Goal: Task Accomplishment & Management: Manage account settings

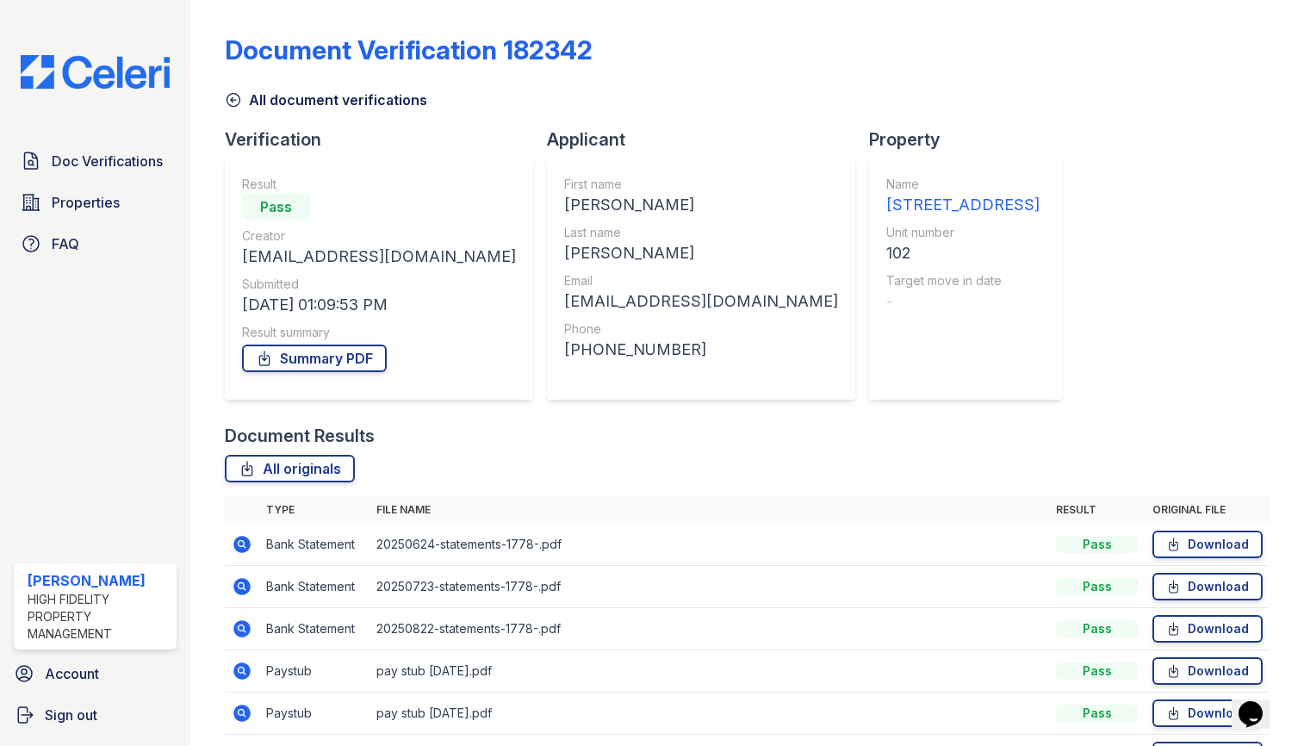
click at [244, 103] on link "All document verifications" at bounding box center [326, 100] width 202 height 21
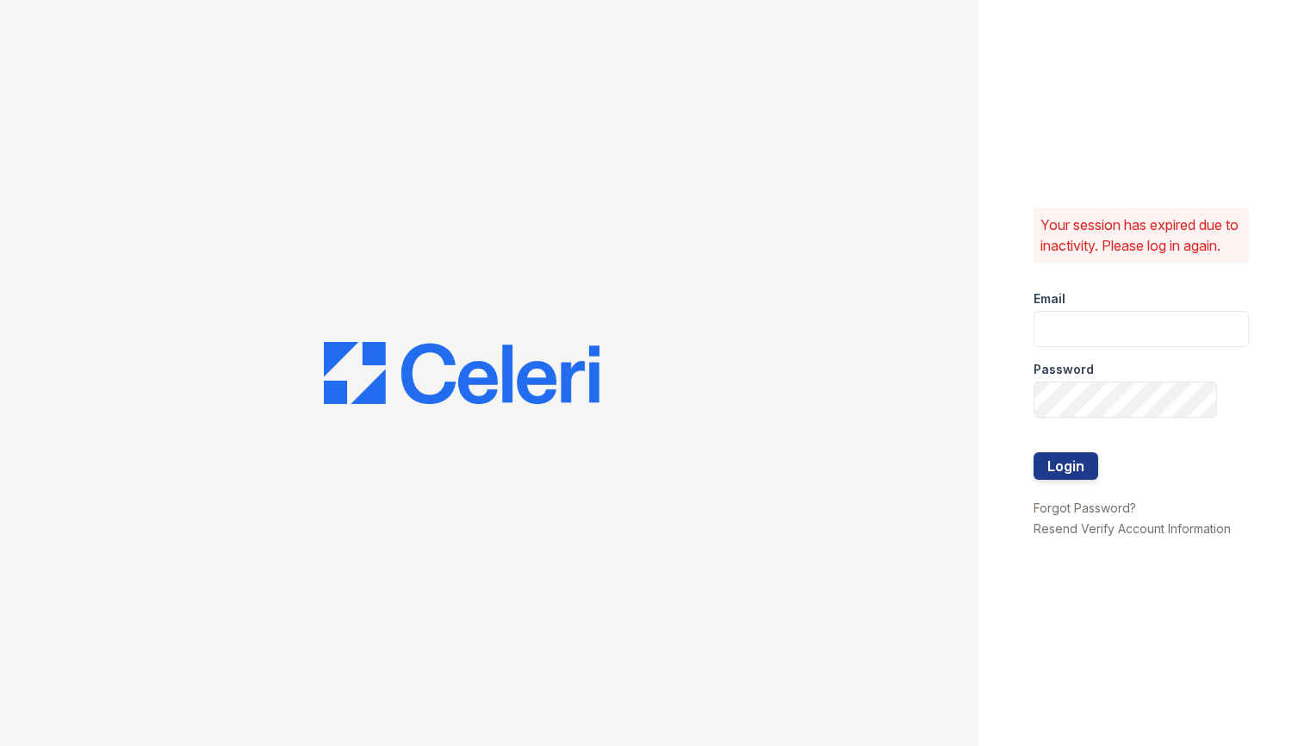
type input "caitlin@hifipm.com"
click at [1059, 472] on button "Login" at bounding box center [1066, 466] width 65 height 28
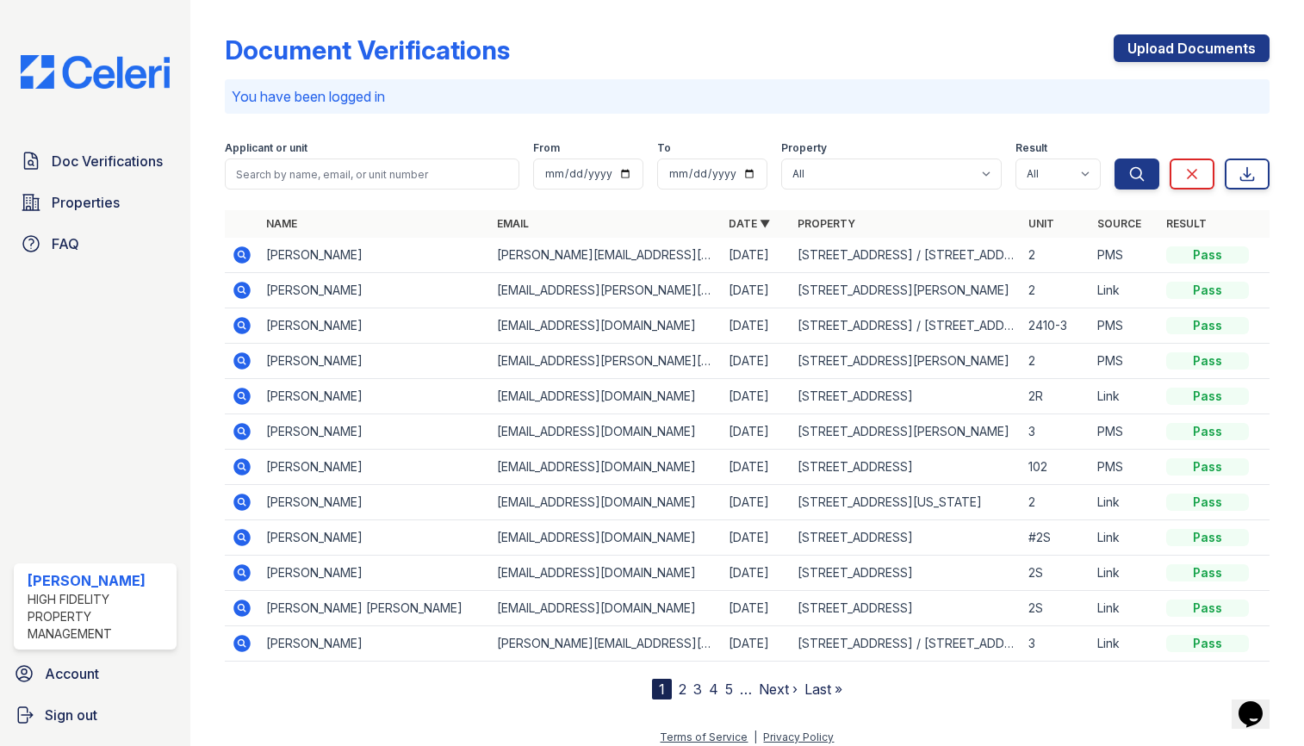
click at [234, 466] on icon at bounding box center [241, 466] width 17 height 17
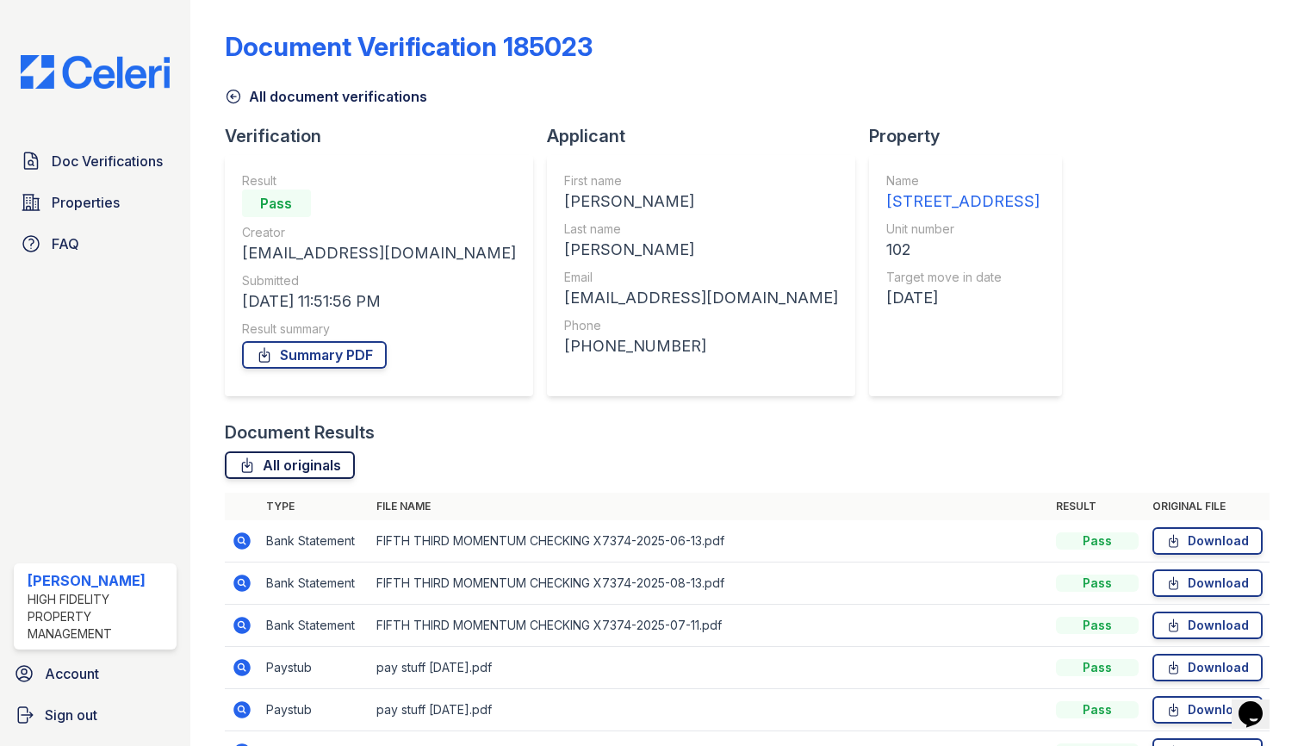
click at [315, 467] on link "All originals" at bounding box center [290, 465] width 130 height 28
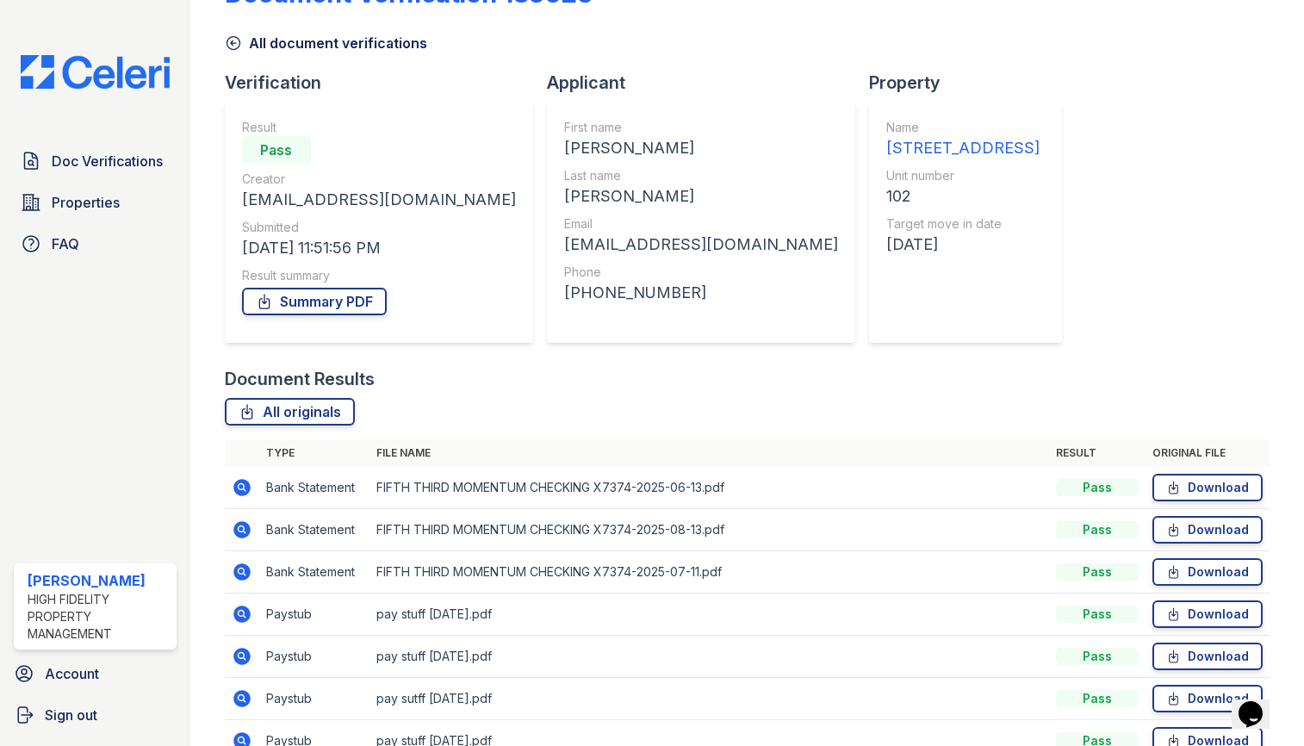
scroll to position [52, 0]
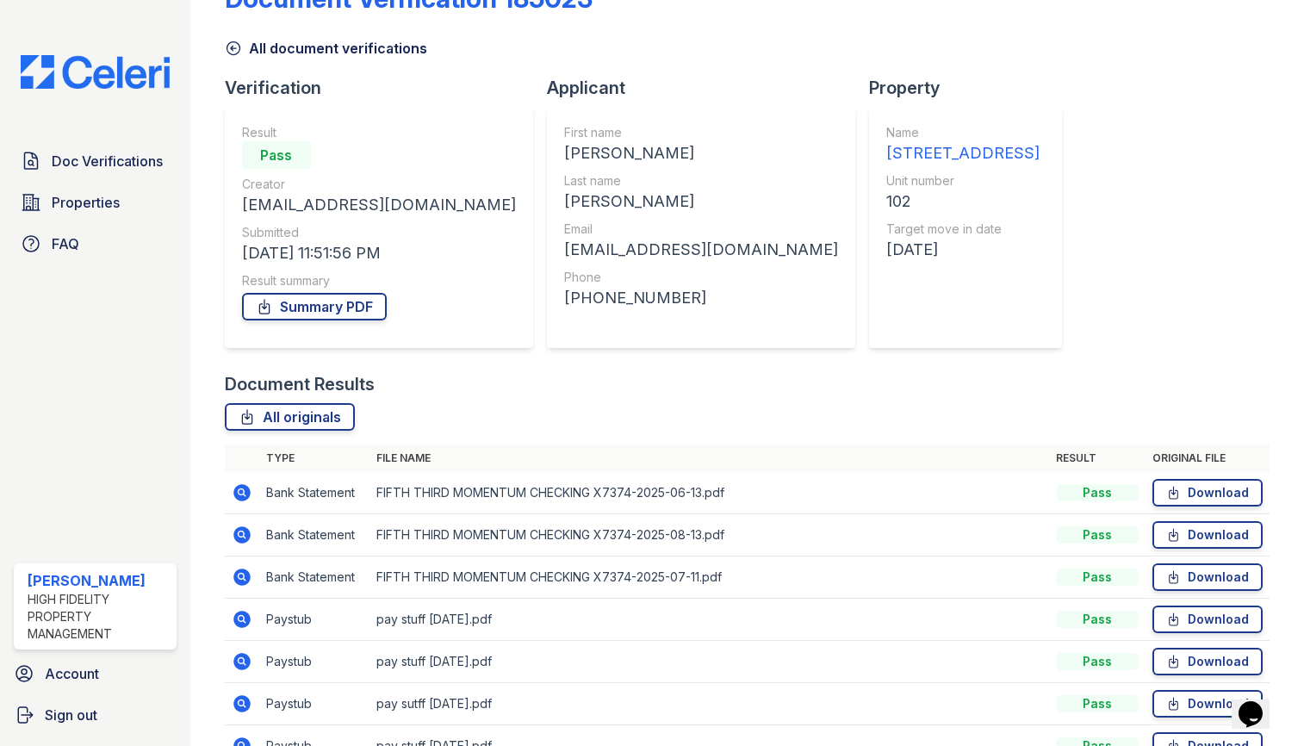
click at [146, 68] on img at bounding box center [95, 72] width 177 height 34
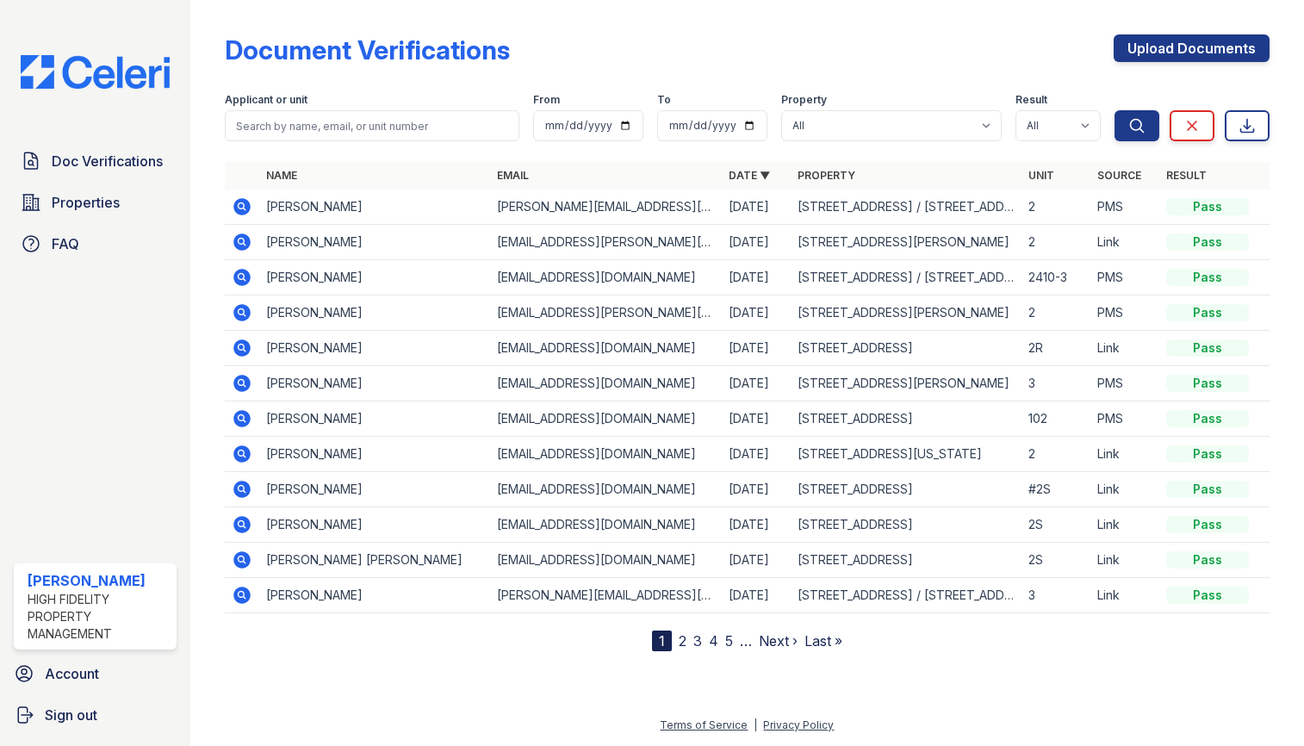
click at [773, 644] on link "Next ›" at bounding box center [778, 640] width 39 height 17
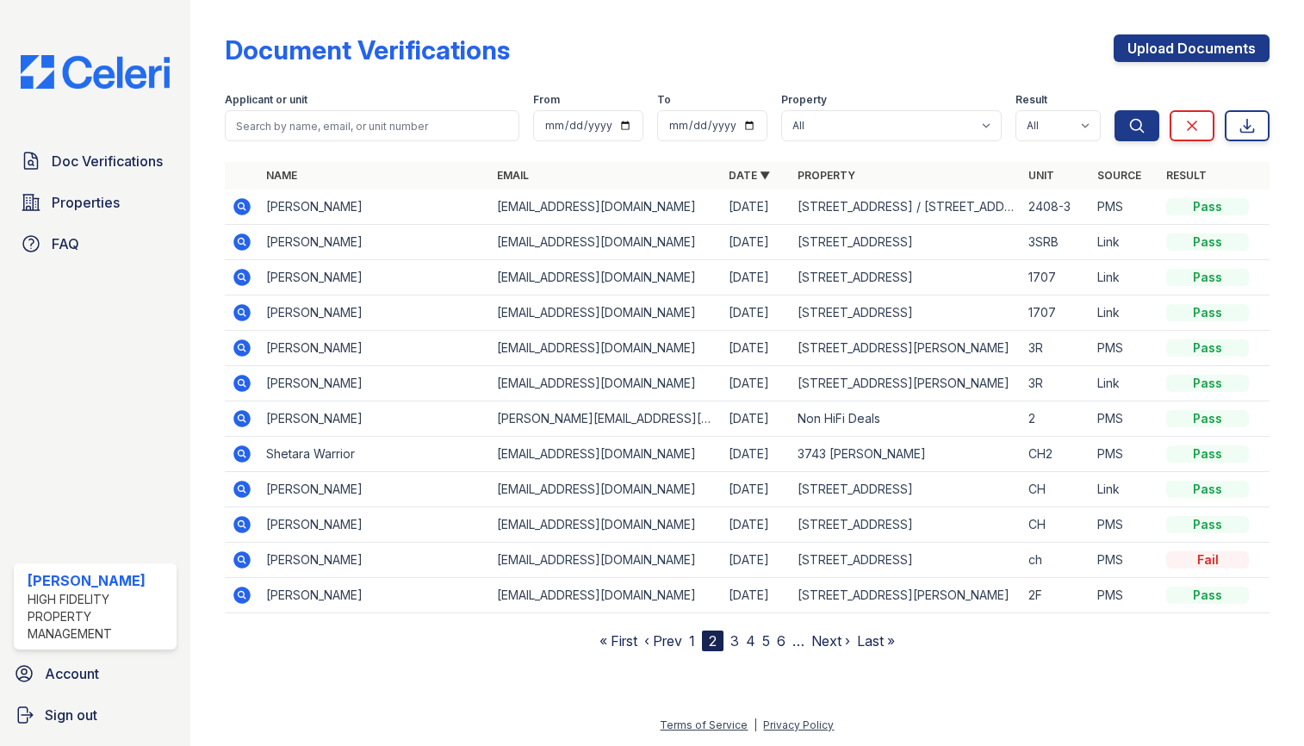
click at [242, 238] on icon at bounding box center [241, 241] width 17 height 17
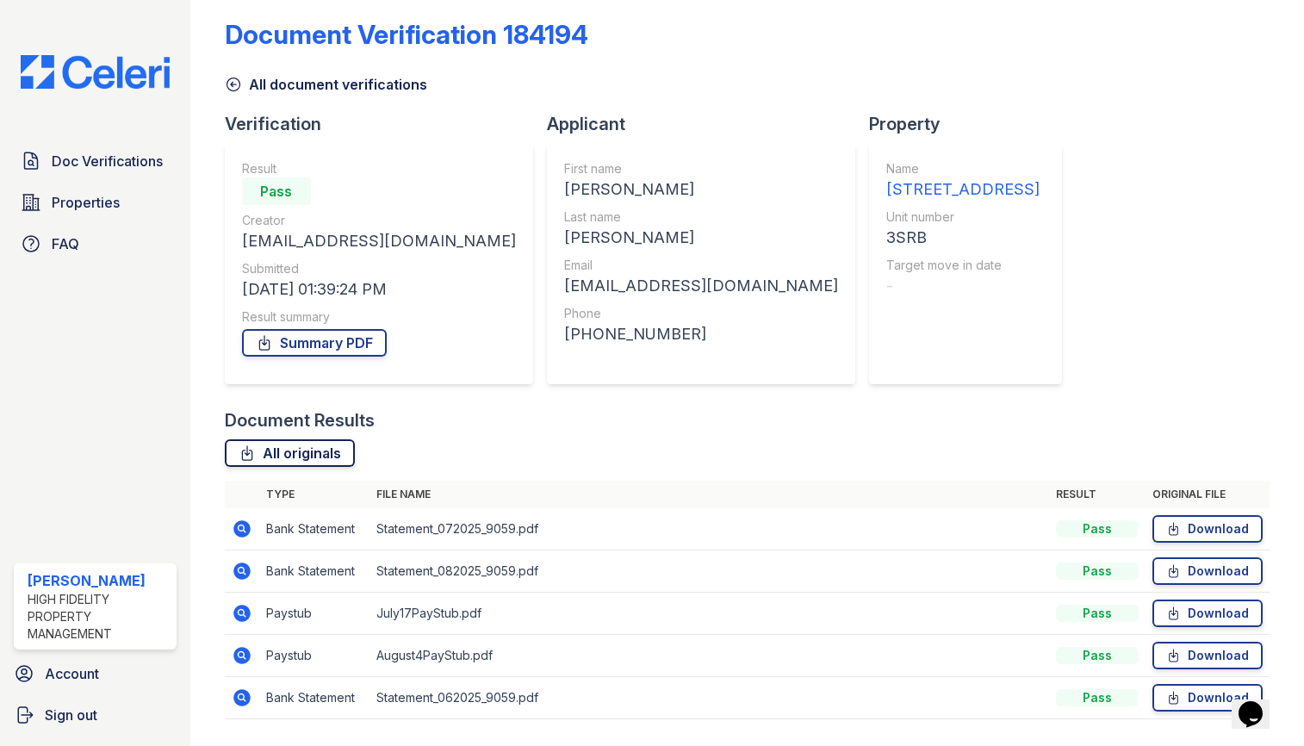
click at [269, 451] on link "All originals" at bounding box center [290, 453] width 130 height 28
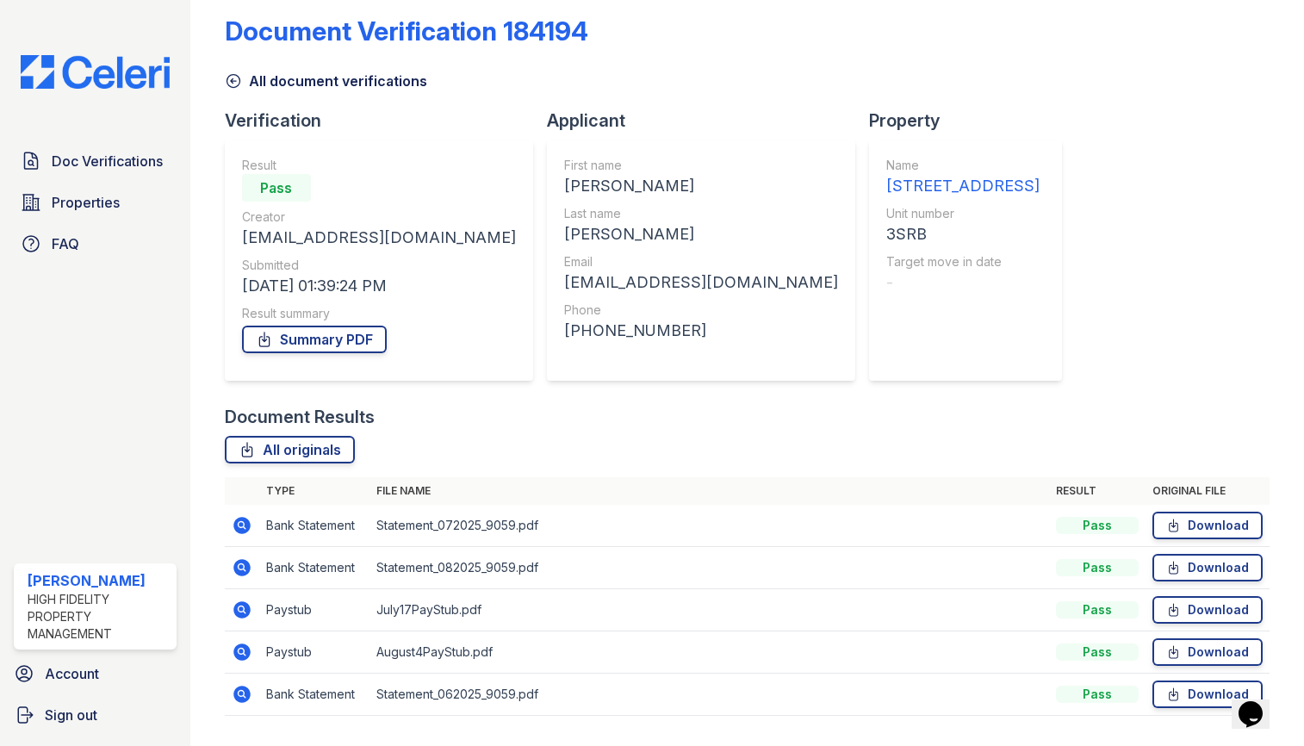
scroll to position [18, 0]
click at [346, 448] on link "All originals" at bounding box center [290, 451] width 130 height 28
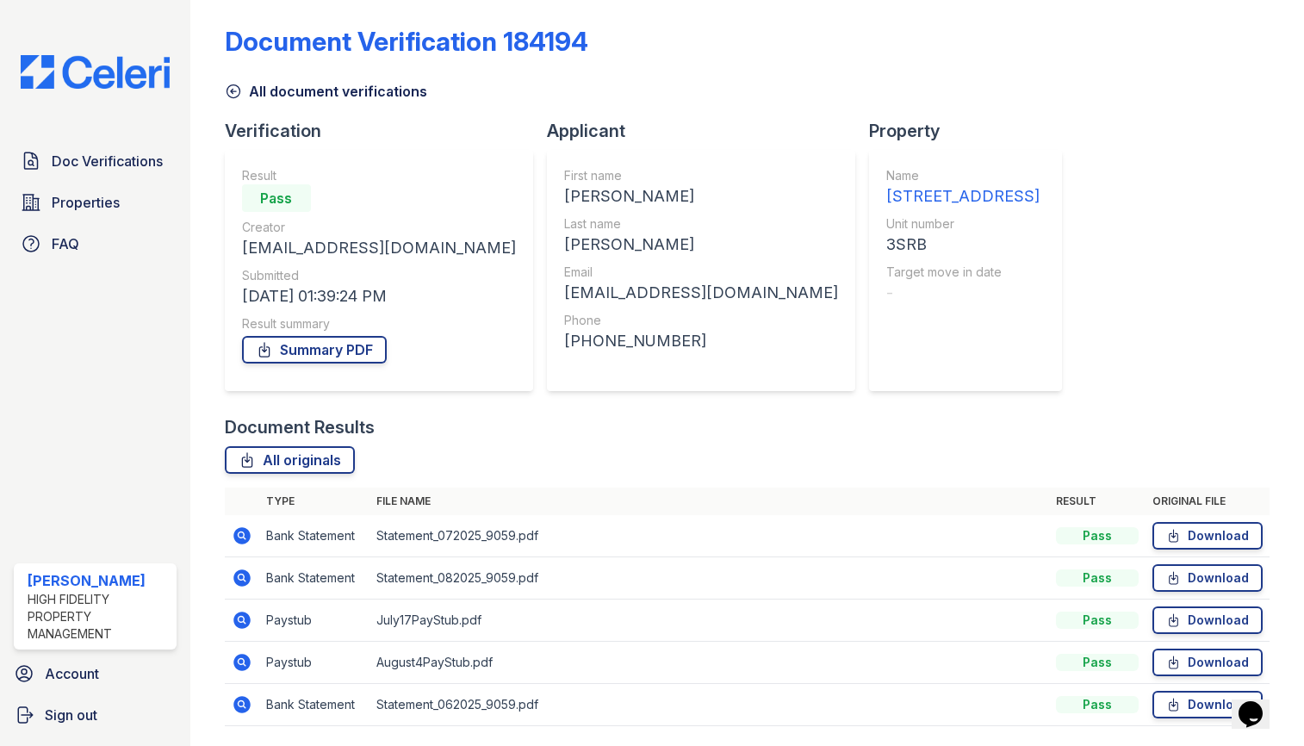
scroll to position [8, 0]
click at [129, 74] on img at bounding box center [95, 72] width 177 height 34
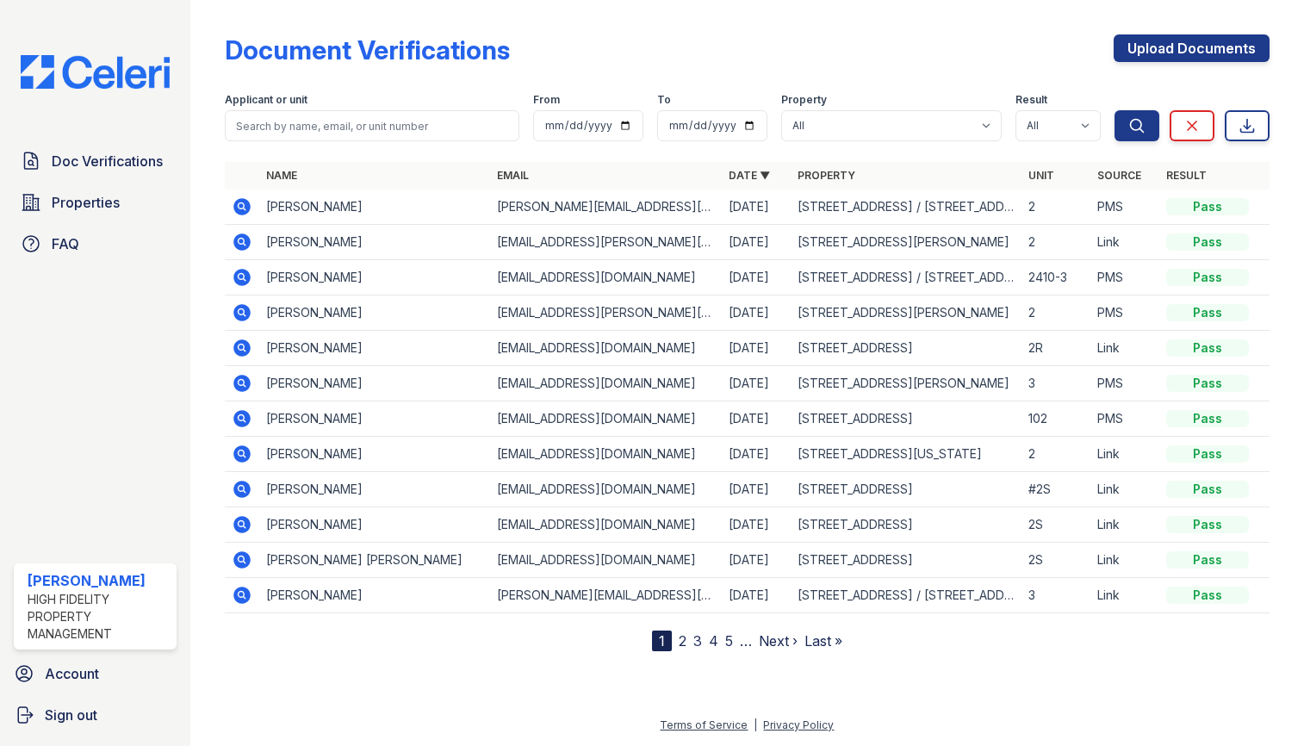
click at [776, 643] on link "Next ›" at bounding box center [778, 640] width 39 height 17
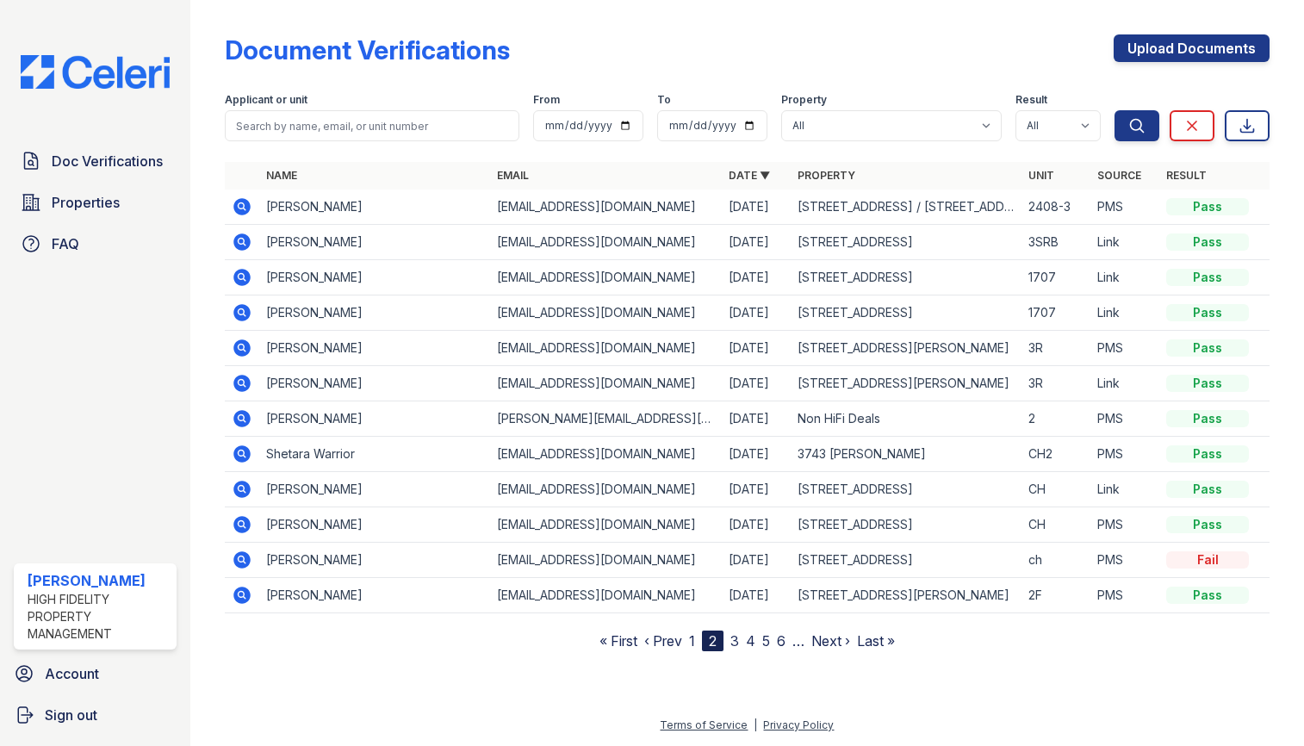
click at [319, 311] on td "Melissa Metzger" at bounding box center [374, 312] width 231 height 35
click at [242, 316] on icon at bounding box center [241, 312] width 17 height 17
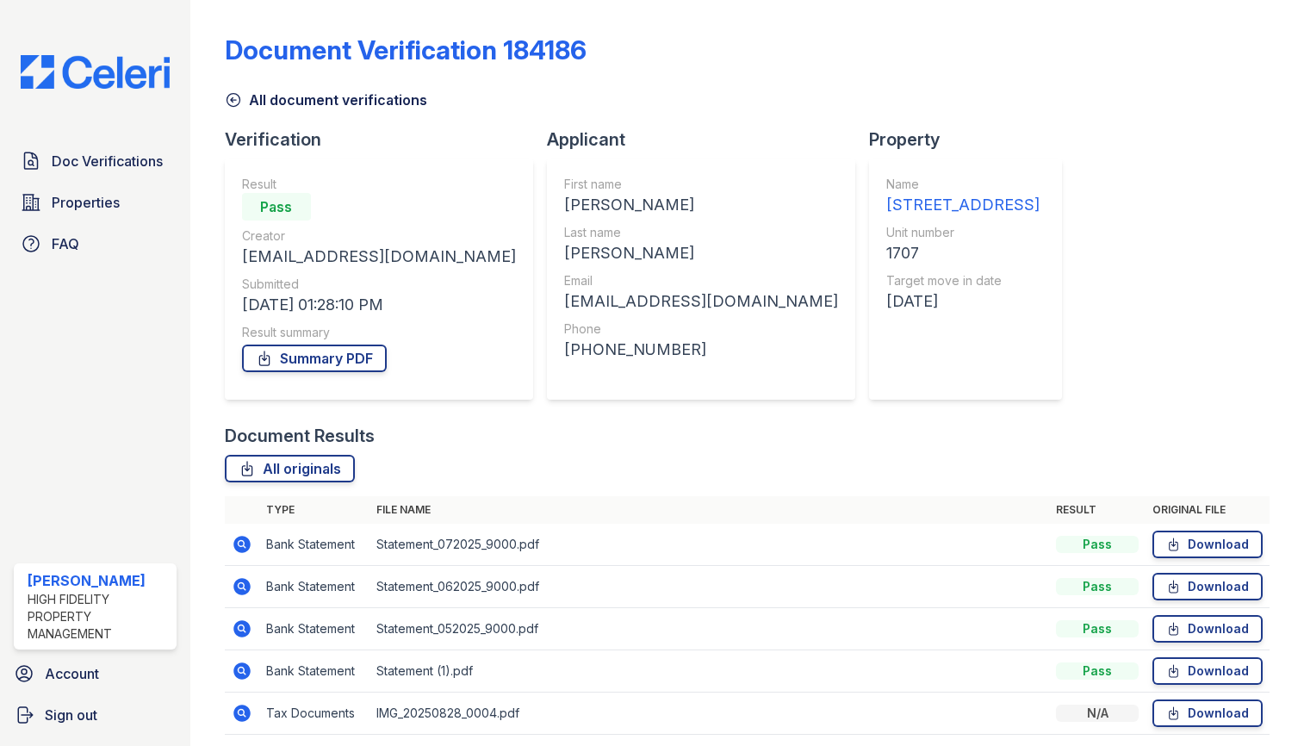
scroll to position [65, 0]
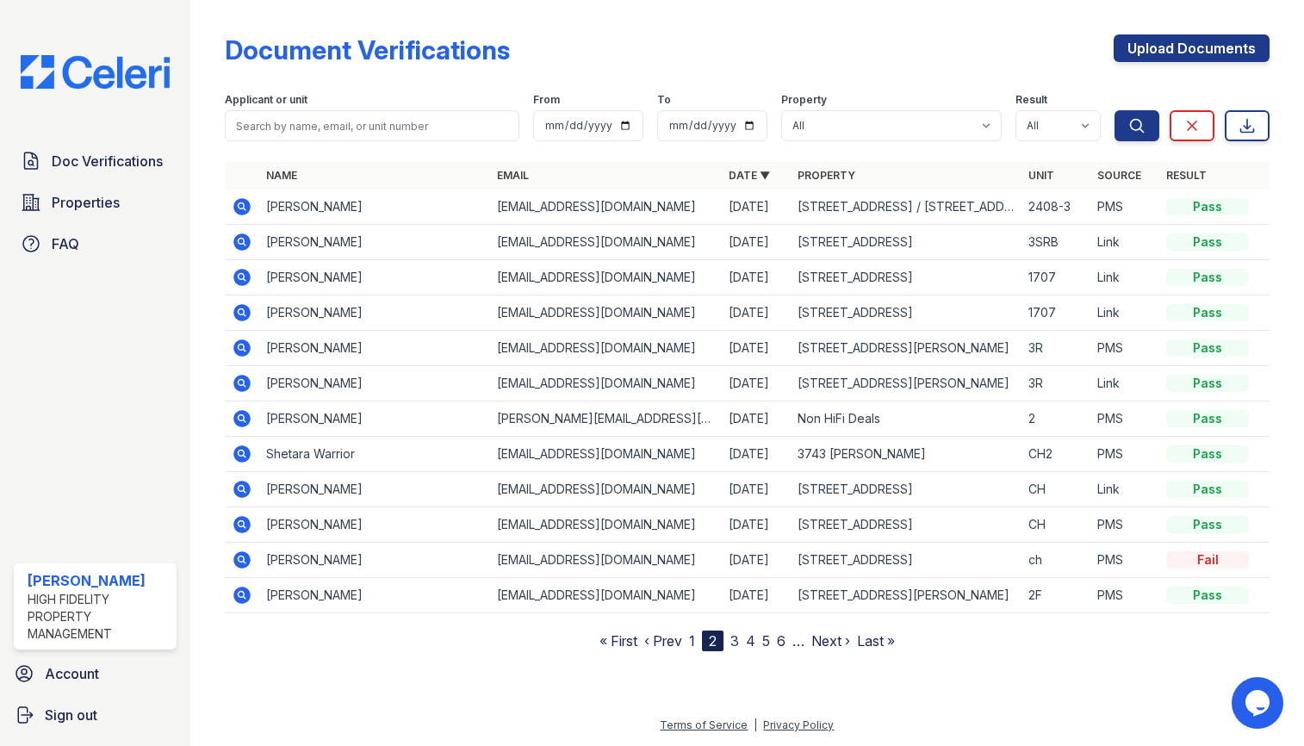
click at [236, 277] on icon at bounding box center [241, 277] width 17 height 17
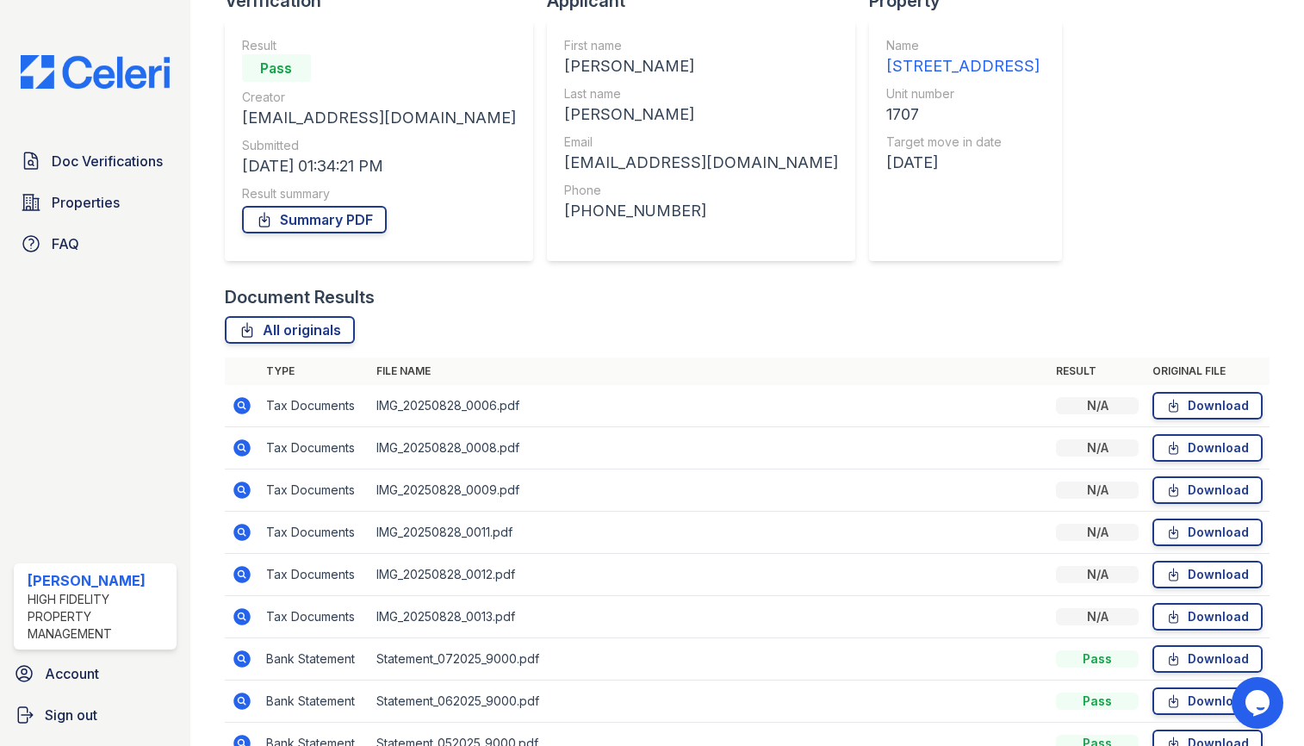
scroll to position [276, 0]
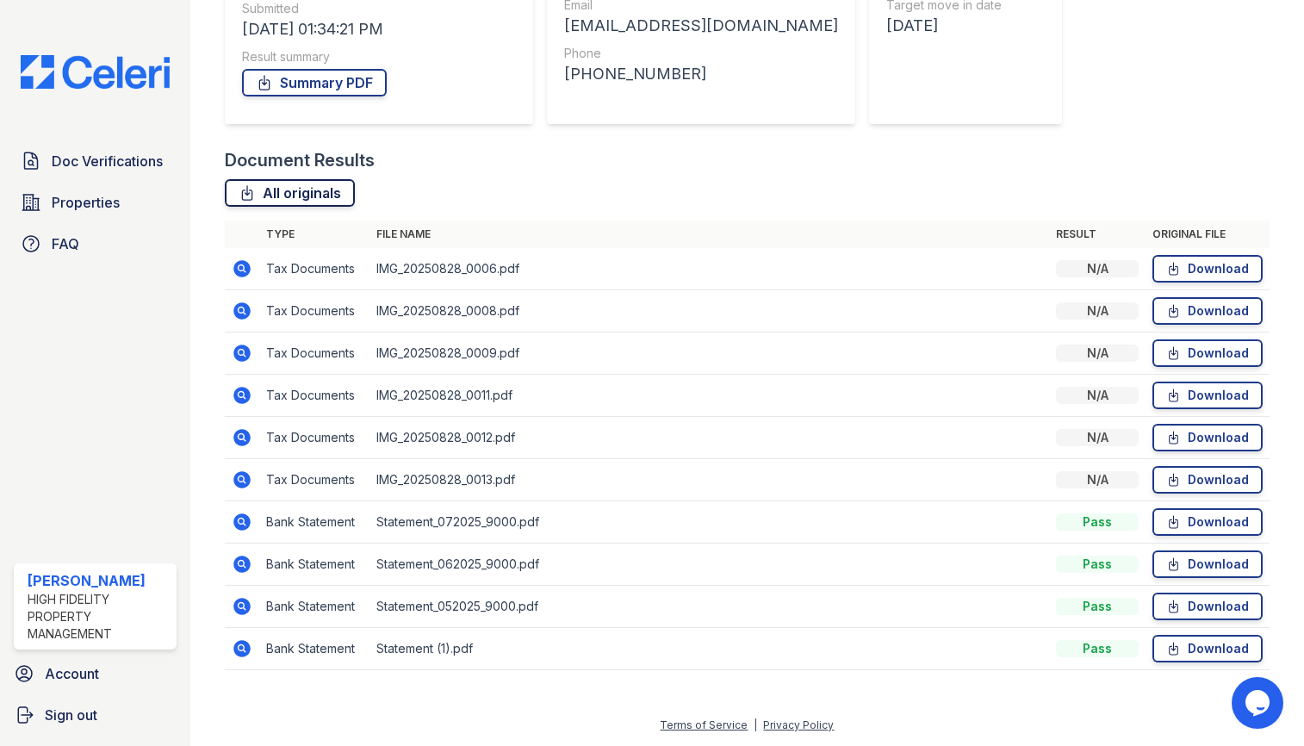
click at [339, 197] on link "All originals" at bounding box center [290, 193] width 130 height 28
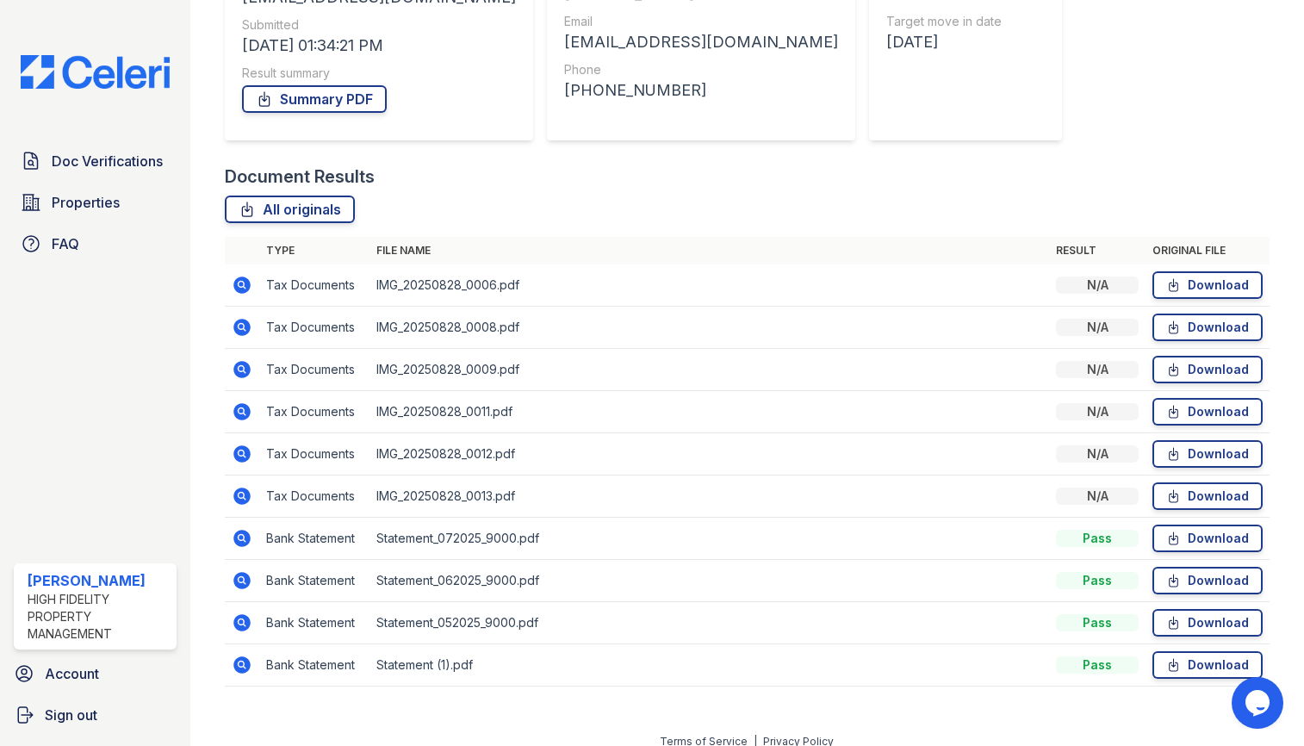
scroll to position [264, 0]
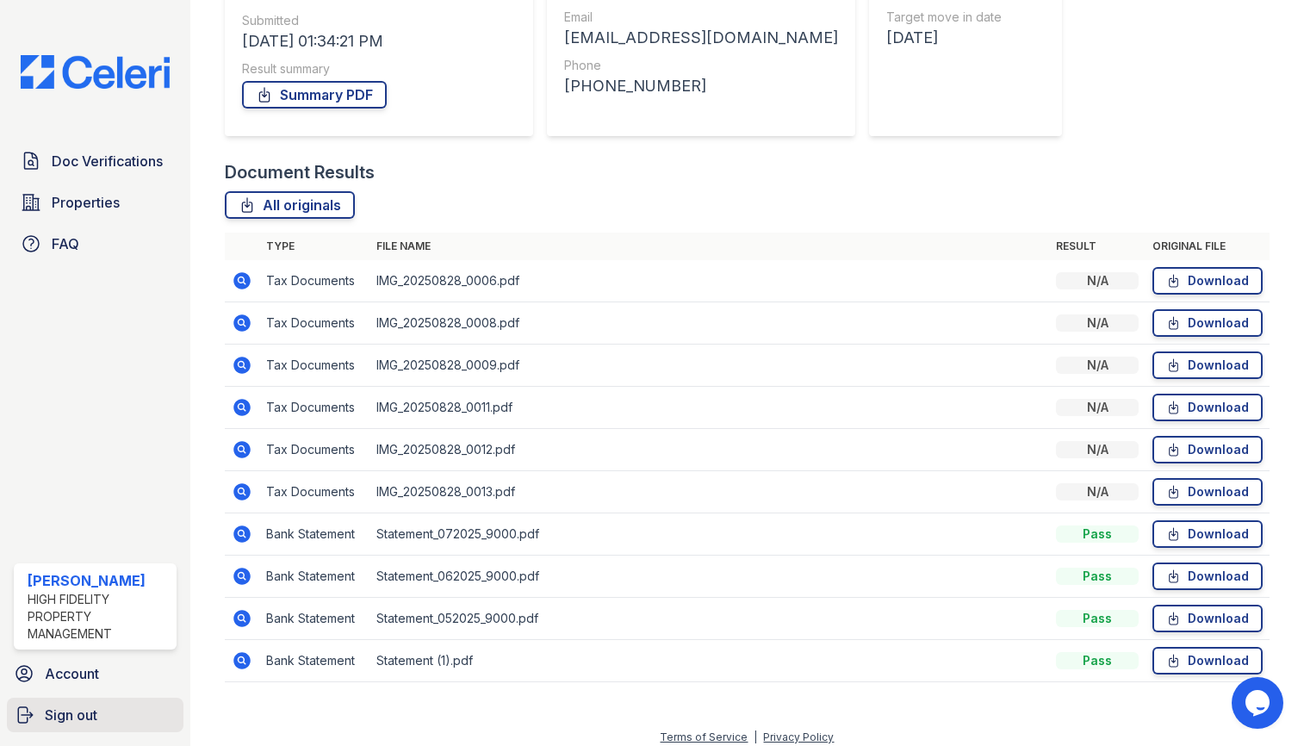
click at [42, 718] on link "Sign out" at bounding box center [95, 715] width 177 height 34
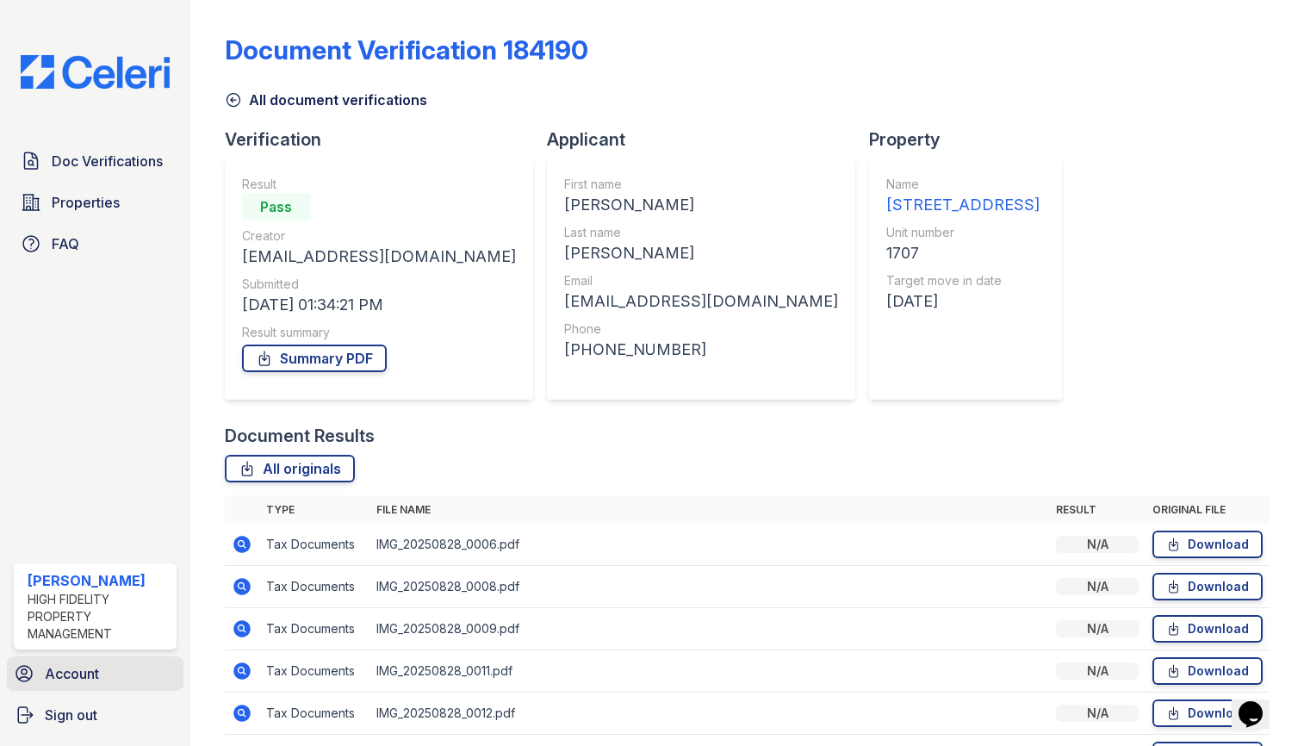
click at [73, 679] on span "Account" at bounding box center [72, 673] width 54 height 21
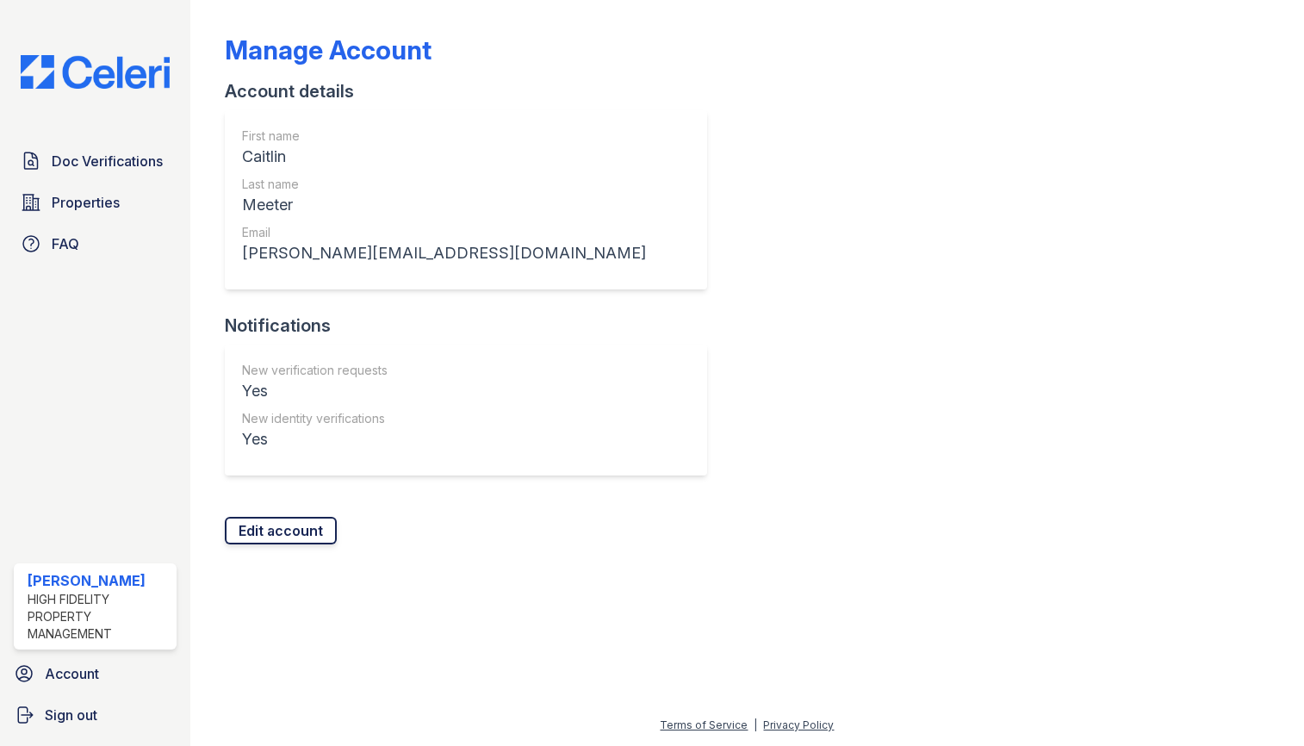
click at [281, 524] on link "Edit account" at bounding box center [281, 531] width 112 height 28
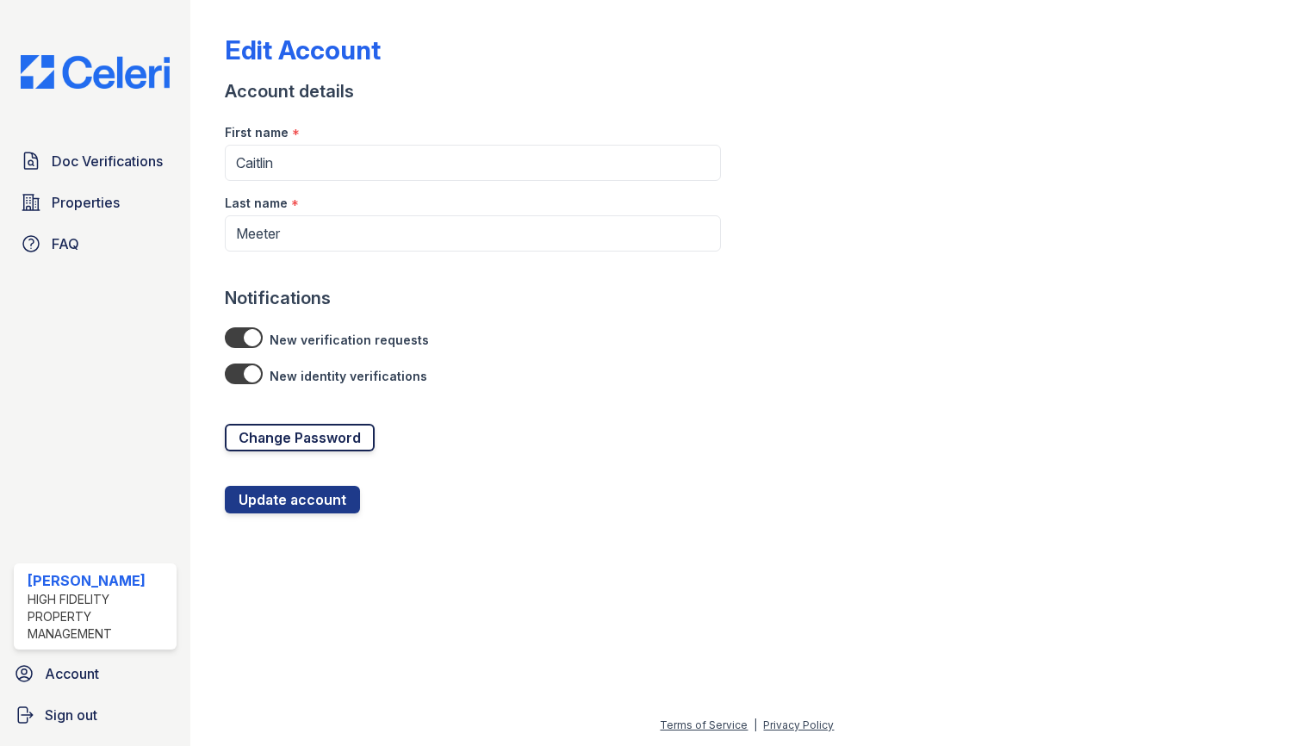
click at [301, 433] on link "Change Password" at bounding box center [300, 438] width 150 height 28
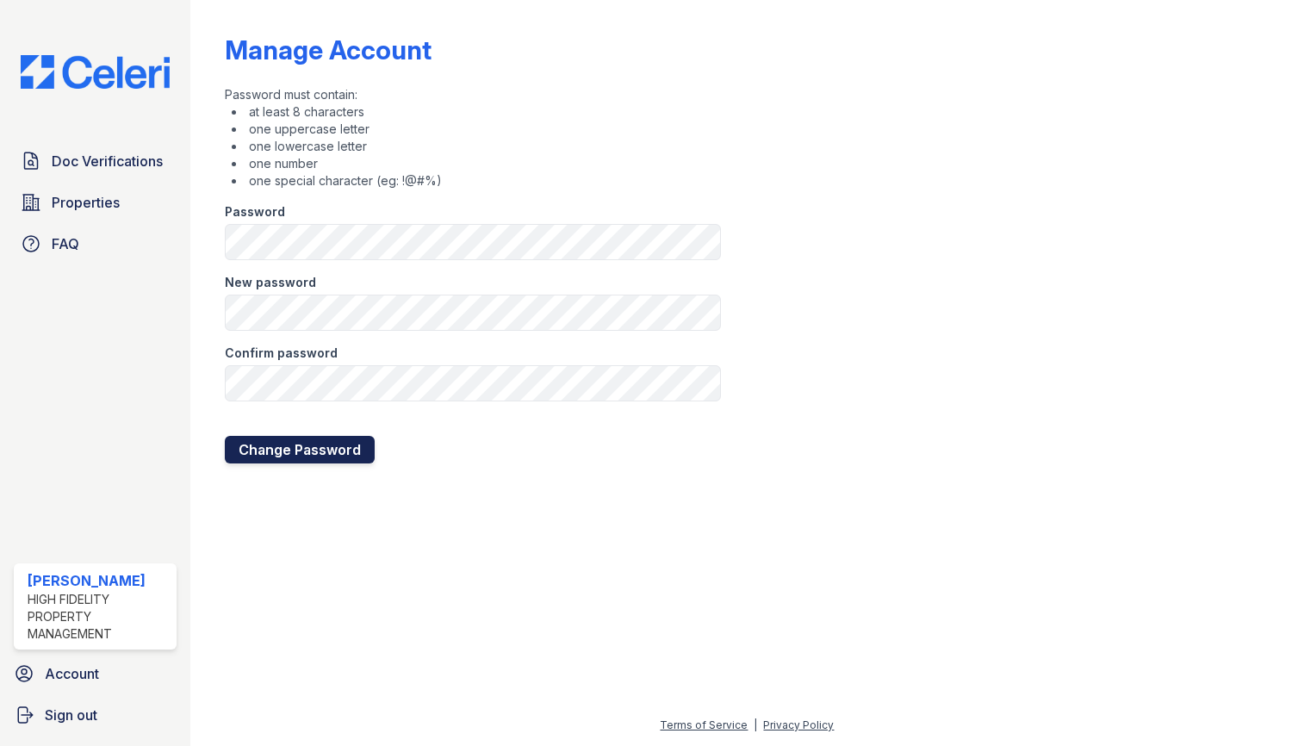
click at [288, 449] on button "Change Password" at bounding box center [300, 450] width 150 height 28
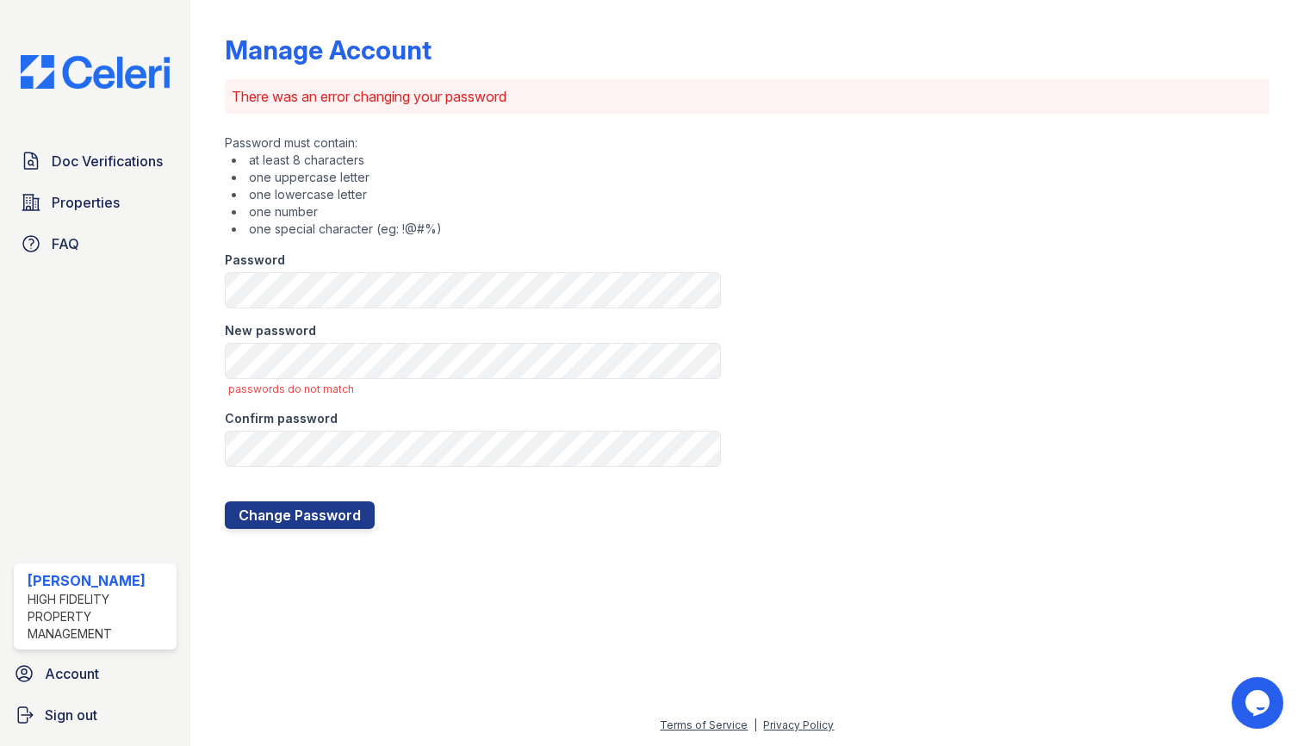
click at [309, 341] on div "New password" at bounding box center [473, 325] width 496 height 34
click at [342, 516] on button "Change Password" at bounding box center [300, 515] width 150 height 28
click at [335, 511] on button "Change Password" at bounding box center [300, 515] width 150 height 28
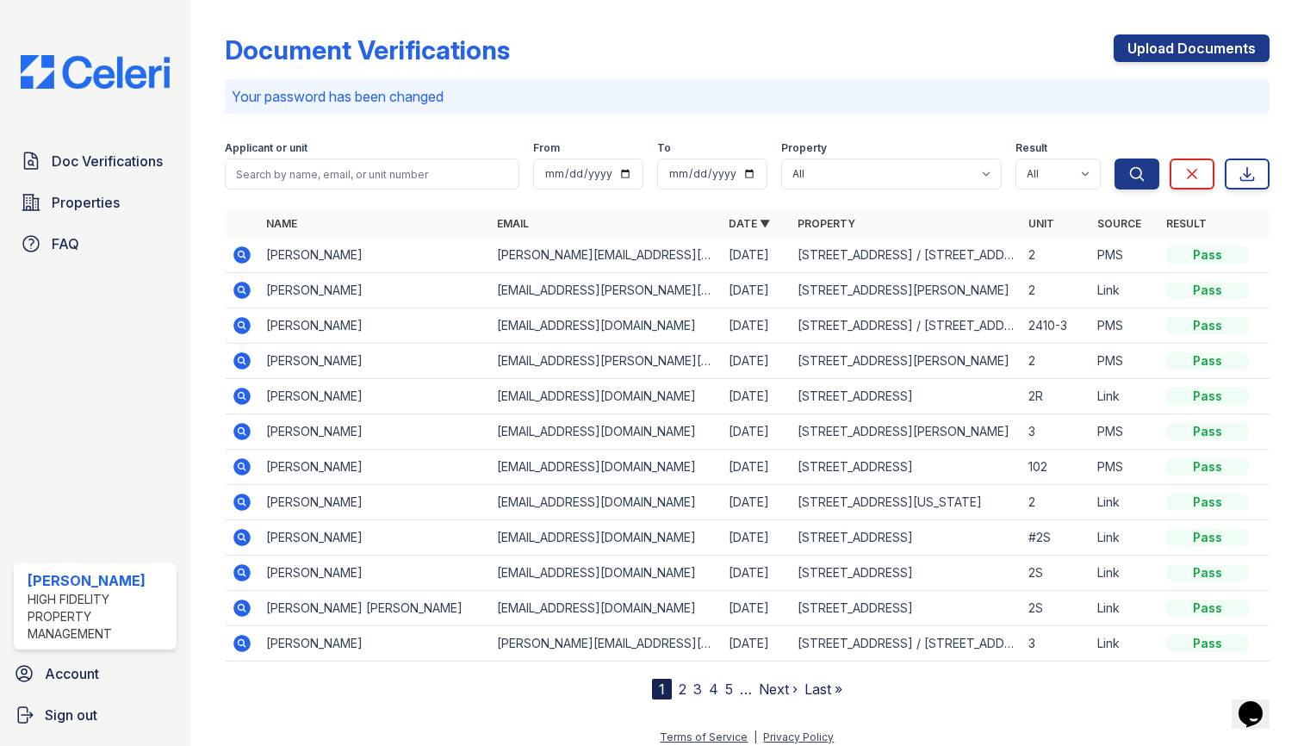
click at [250, 288] on icon at bounding box center [242, 290] width 21 height 21
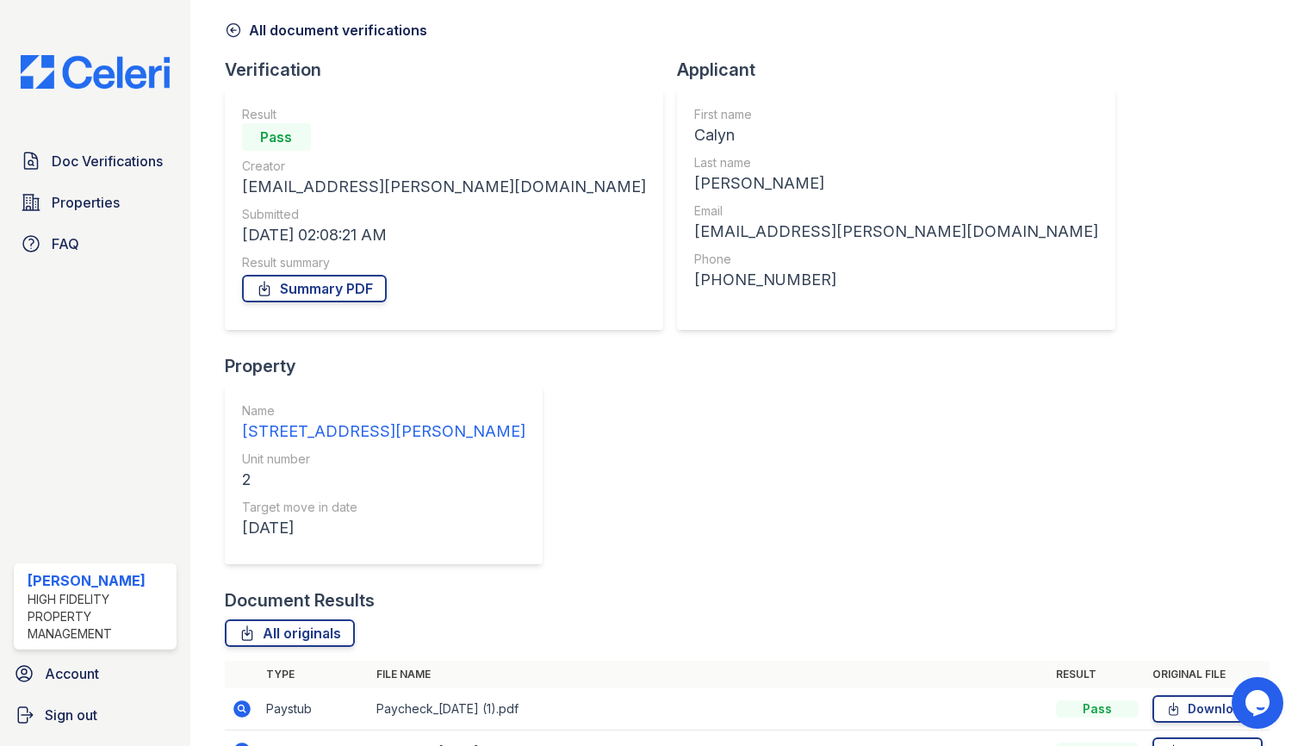
scroll to position [149, 0]
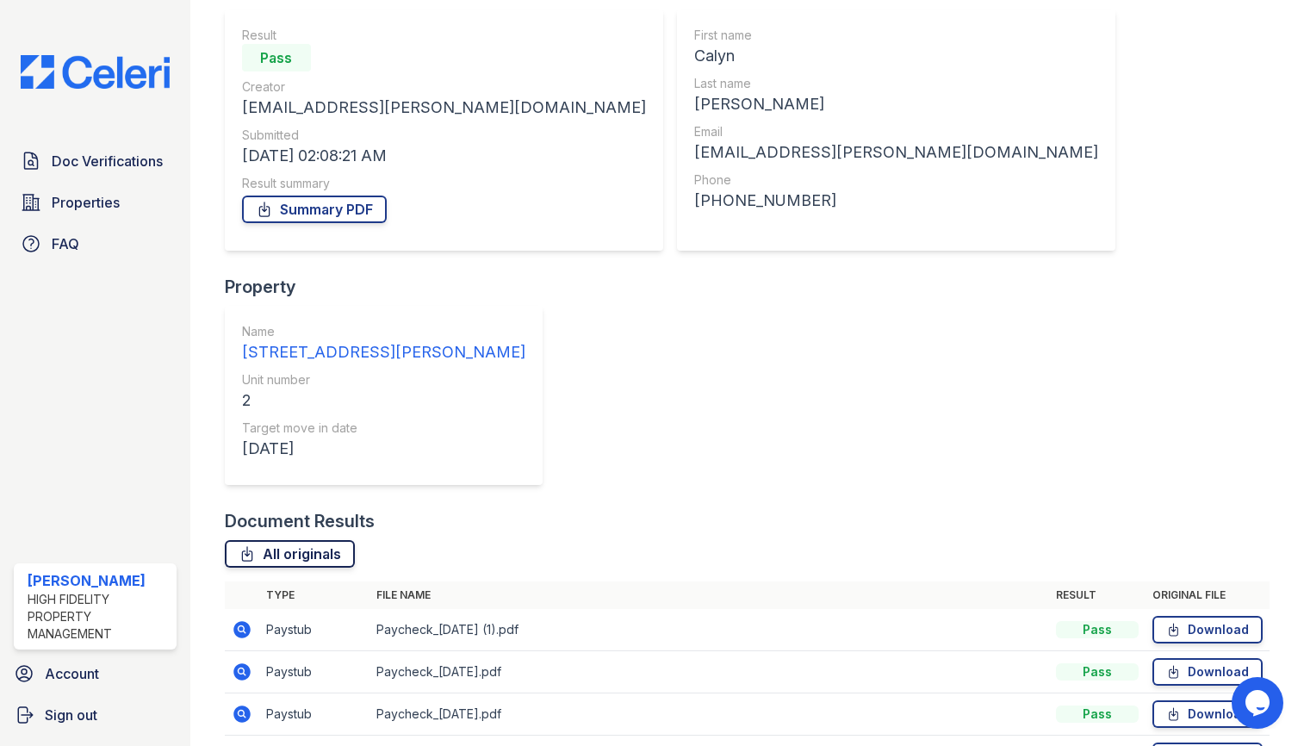
click at [254, 545] on icon at bounding box center [247, 553] width 17 height 17
click at [491, 609] on td "Paycheck_2025-07-31 (1).pdf" at bounding box center [710, 630] width 680 height 42
click at [240, 745] on icon at bounding box center [241, 756] width 17 height 17
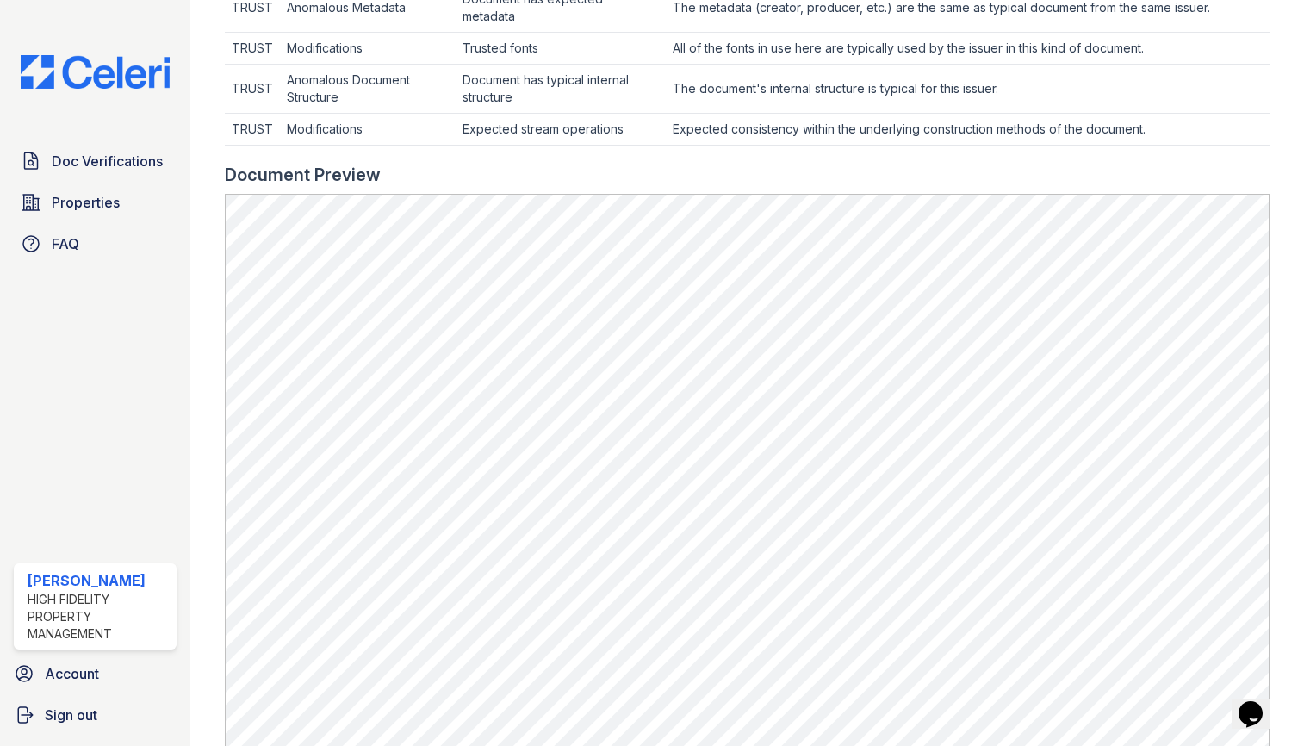
scroll to position [942, 0]
